Goal: Find specific page/section: Find specific page/section

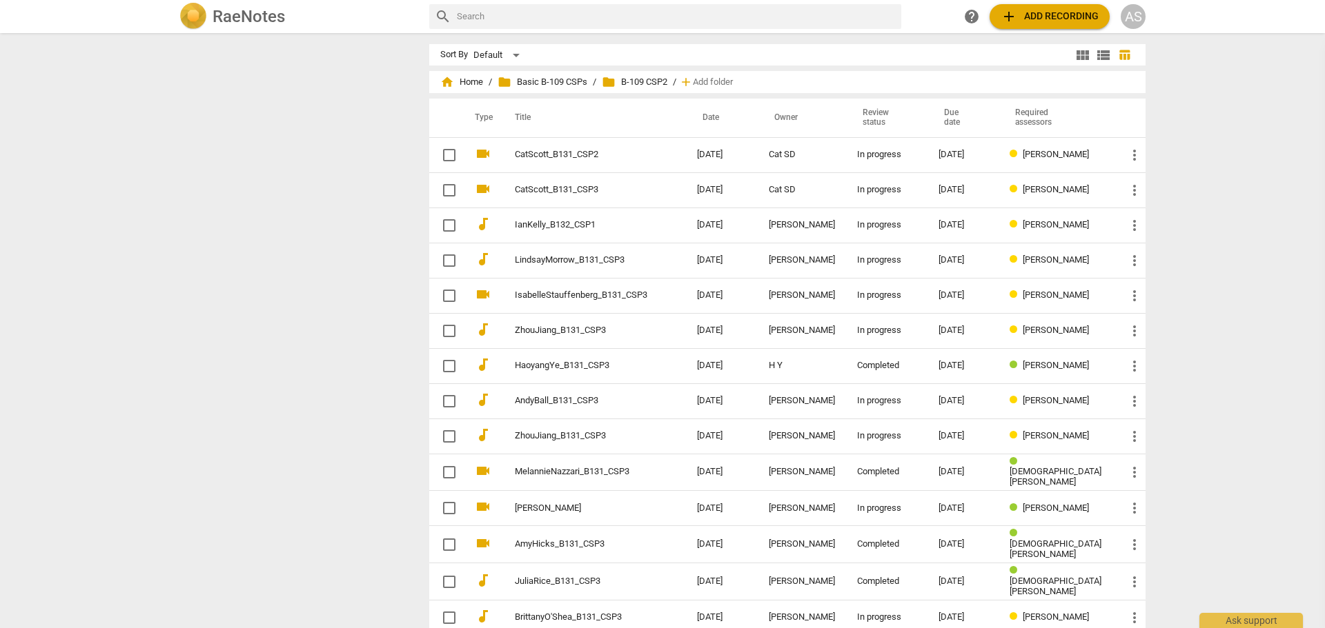
click at [504, 21] on input "text" at bounding box center [676, 17] width 439 height 22
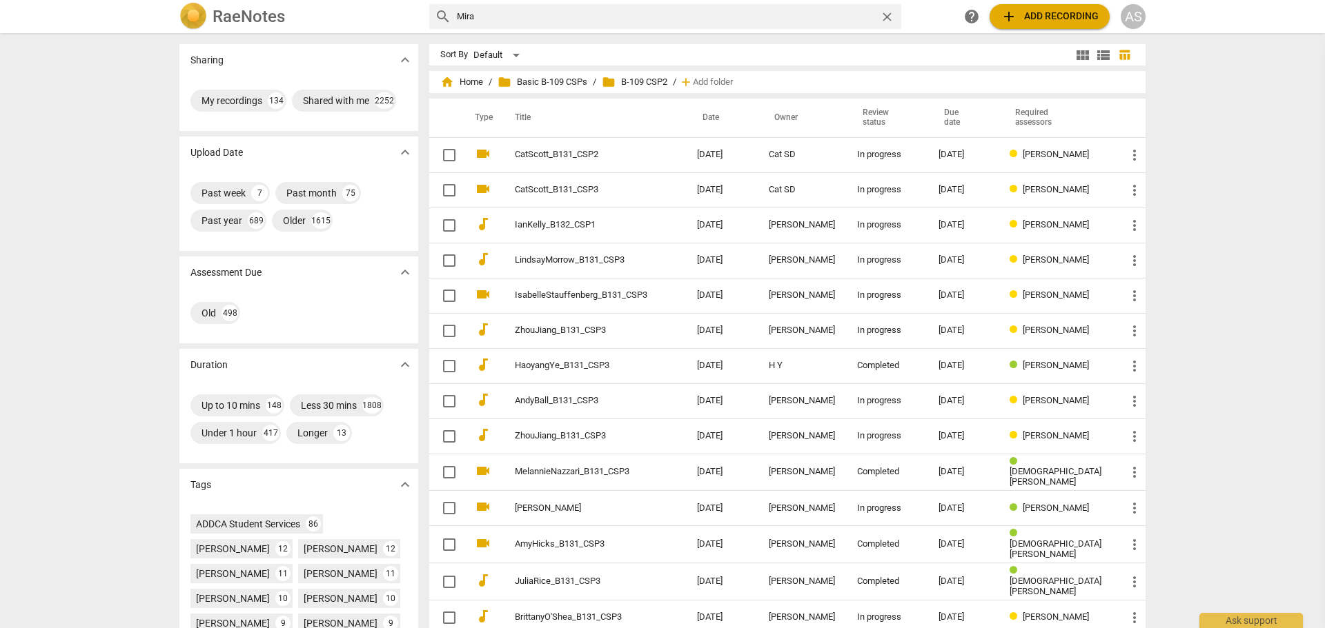
type input "Mira"
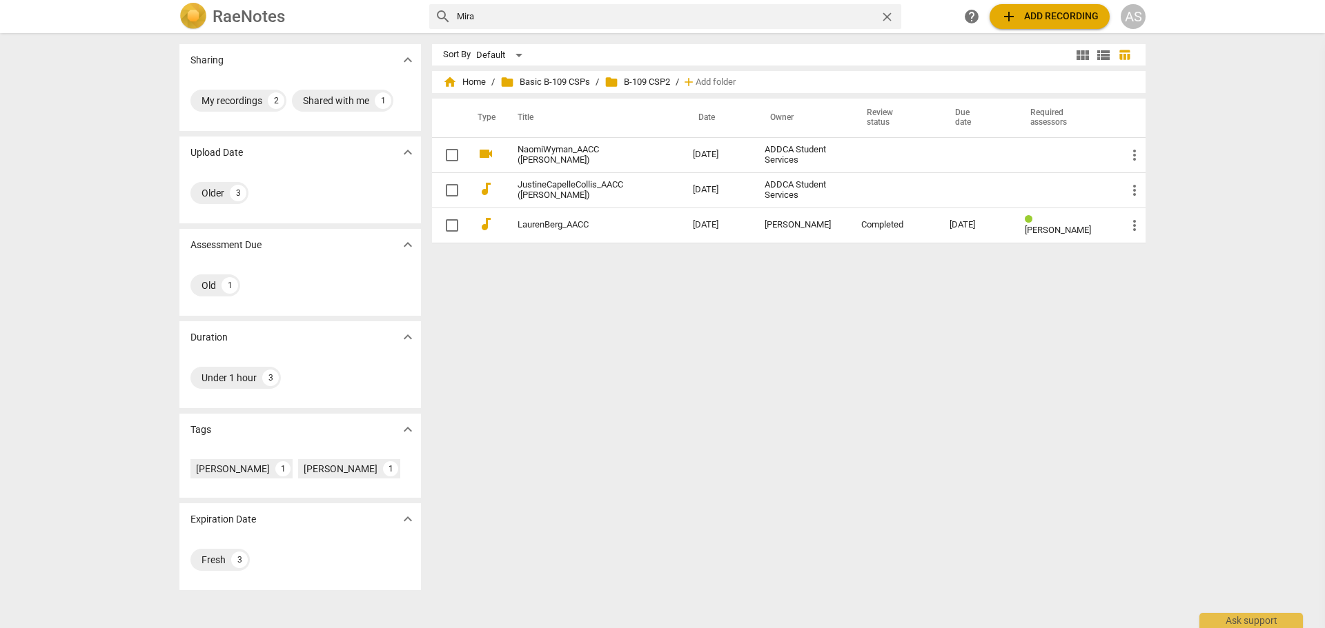
click at [478, 19] on input "Mira" at bounding box center [665, 17] width 417 height 22
click at [462, 9] on input "Mira" at bounding box center [665, 17] width 417 height 22
click at [462, 76] on span "home Home" at bounding box center [464, 82] width 43 height 14
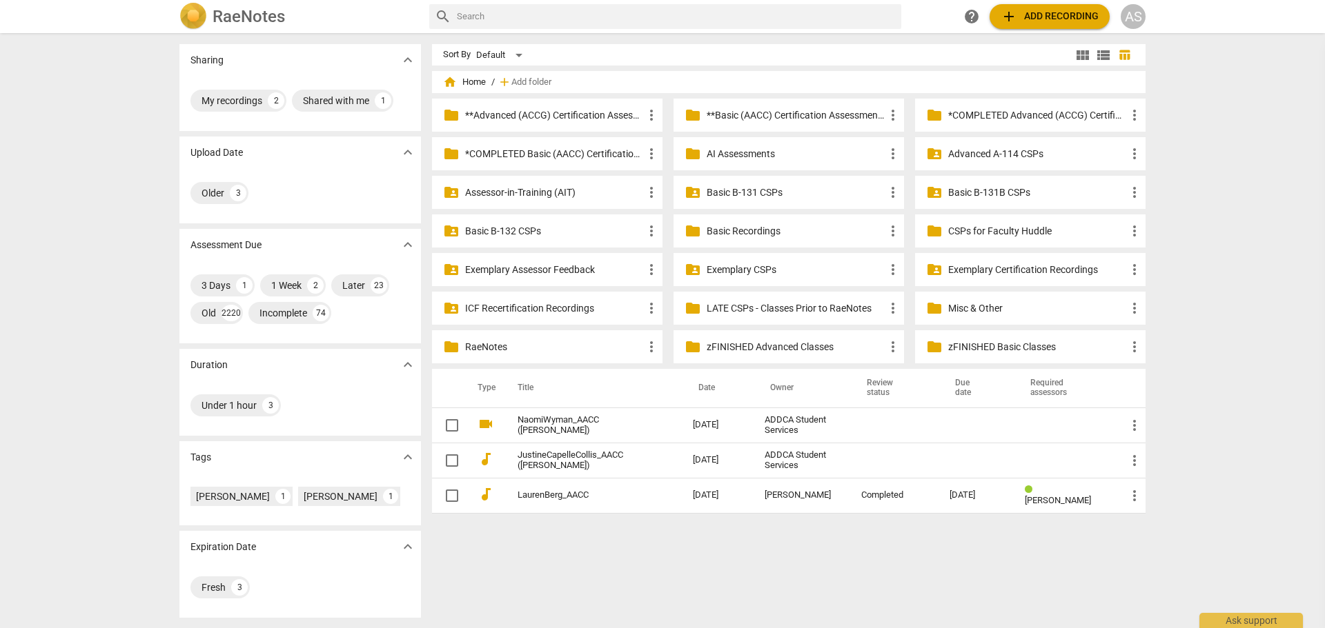
click at [476, 19] on input "text" at bounding box center [676, 17] width 439 height 22
paste input "Mira"
type input "[PERSON_NAME]"
